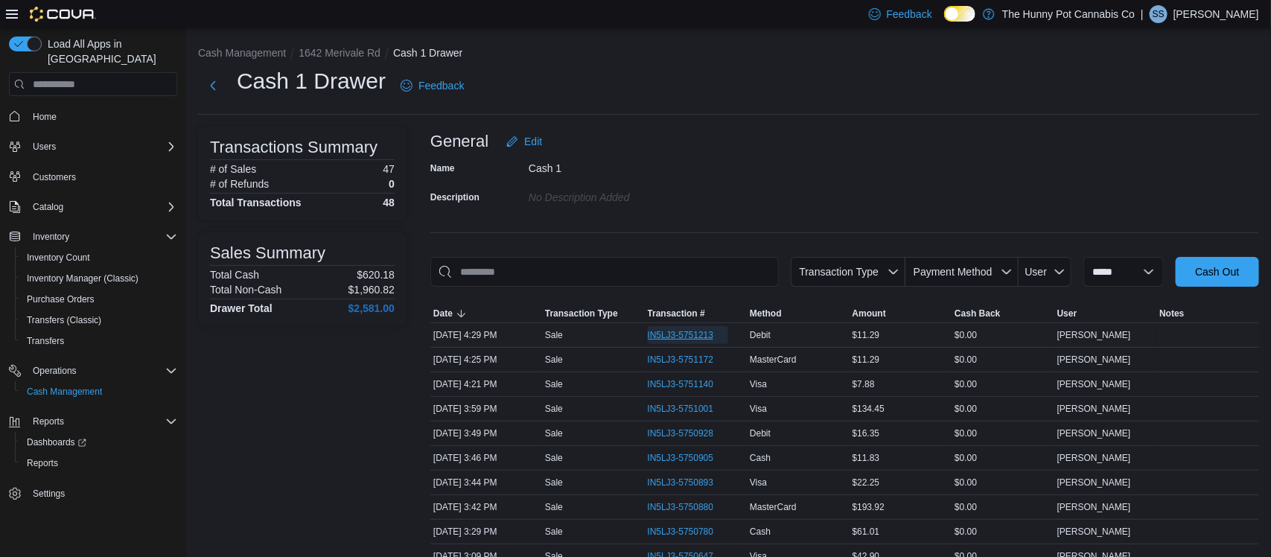
click at [674, 337] on span "IN5LJ3-5751213" at bounding box center [681, 335] width 66 height 12
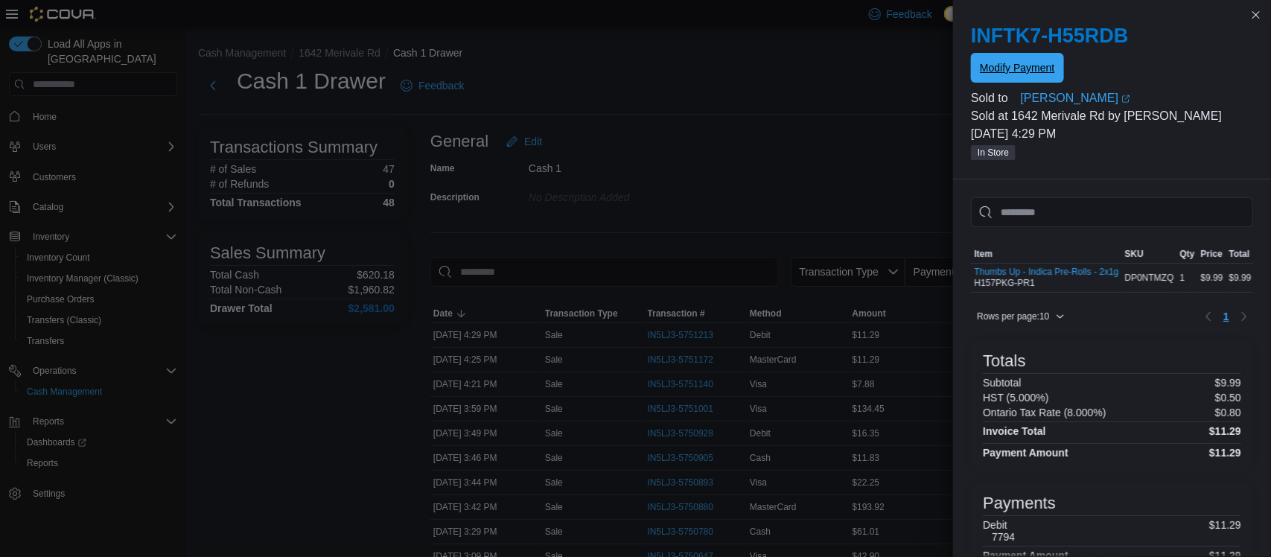
click at [1029, 77] on span "Modify Payment" at bounding box center [1017, 68] width 74 height 30
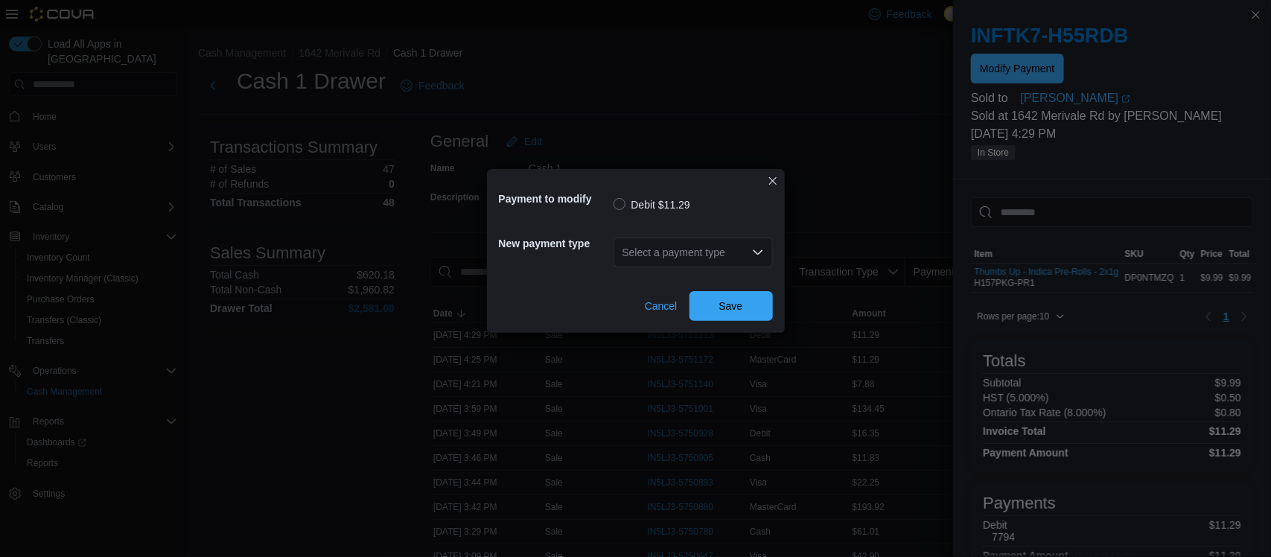
click at [661, 252] on div "Select a payment type" at bounding box center [693, 253] width 159 height 30
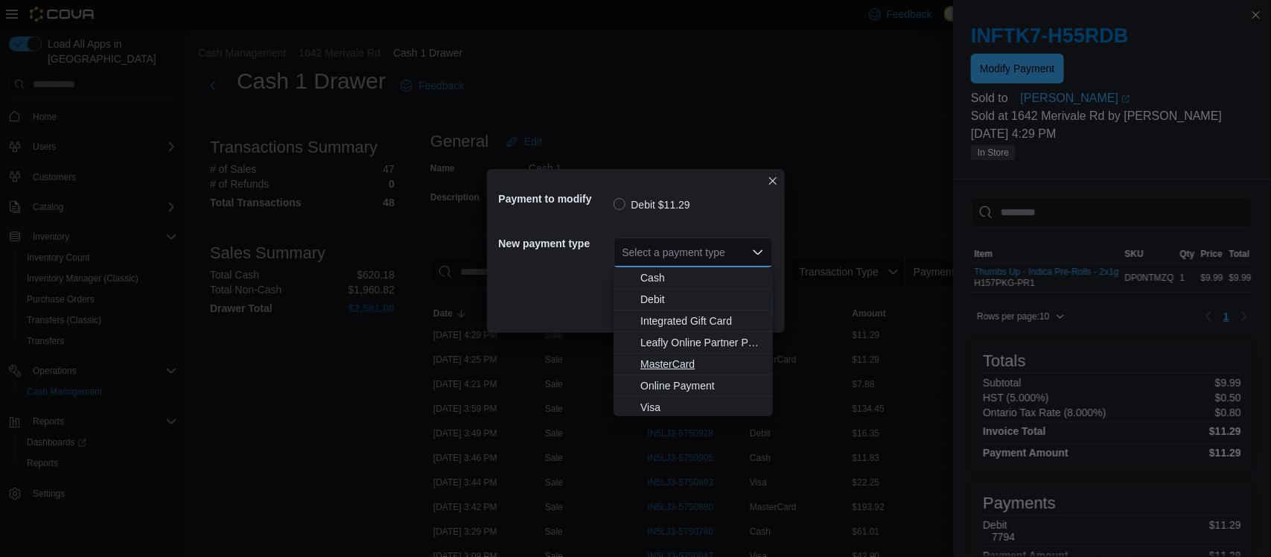
click at [656, 361] on span "MasterCard" at bounding box center [702, 364] width 124 height 15
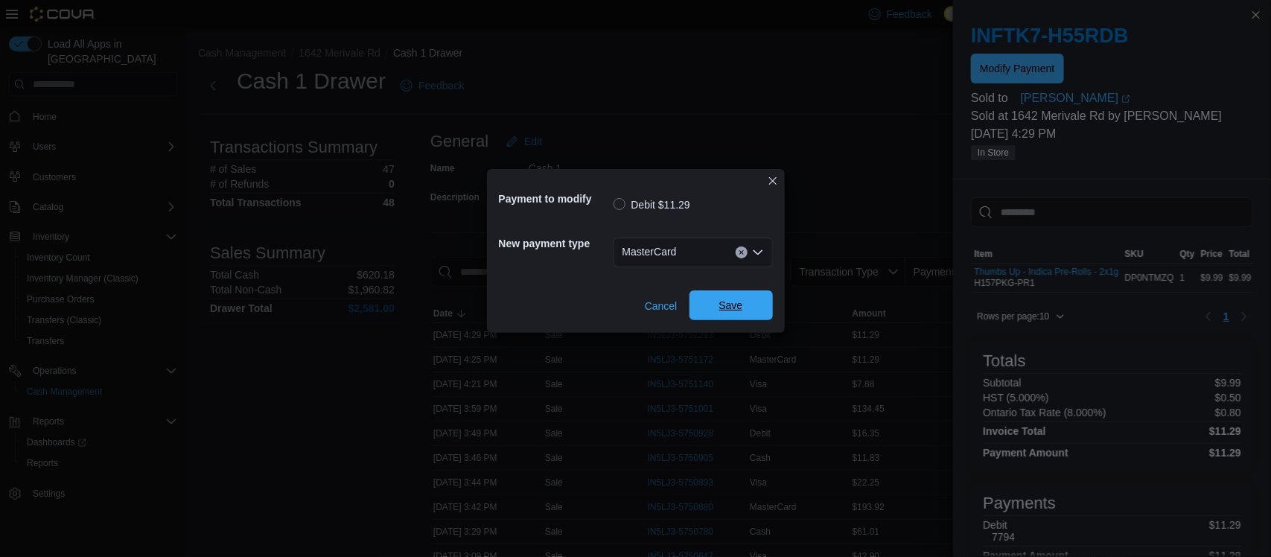
click at [732, 299] on span "Save" at bounding box center [731, 305] width 24 height 15
